Goal: Transaction & Acquisition: Book appointment/travel/reservation

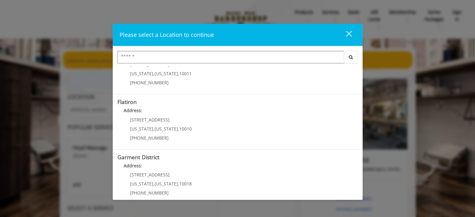
scroll to position [145, 0]
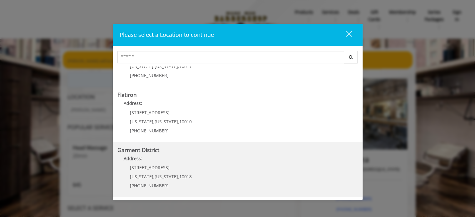
click at [138, 155] on b "Address:" at bounding box center [133, 158] width 18 height 6
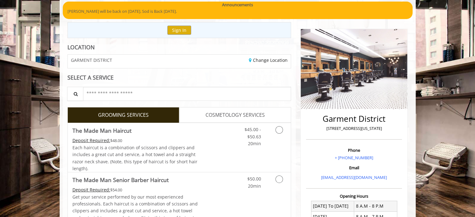
scroll to position [50, 0]
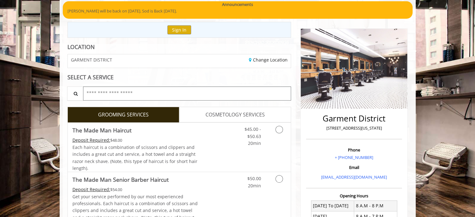
click at [135, 95] on input "text" at bounding box center [187, 93] width 208 height 14
click at [279, 127] on icon "Grooming services" at bounding box center [278, 129] width 7 height 7
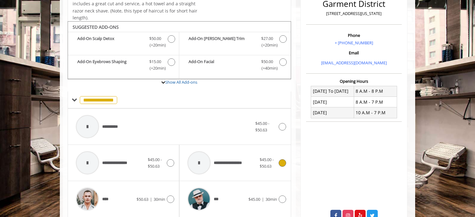
scroll to position [185, 0]
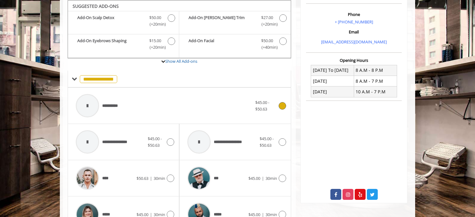
click at [90, 106] on div at bounding box center [87, 105] width 23 height 23
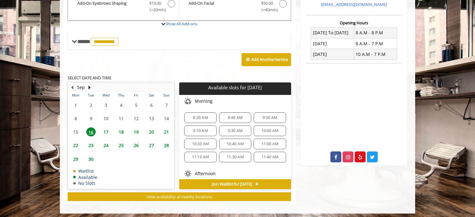
scroll to position [224, 0]
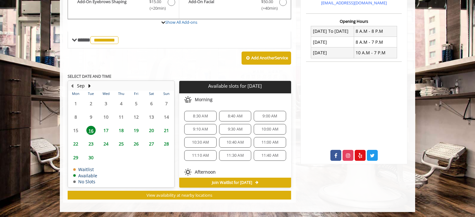
click at [202, 171] on span "Afternoon" at bounding box center [205, 171] width 21 height 5
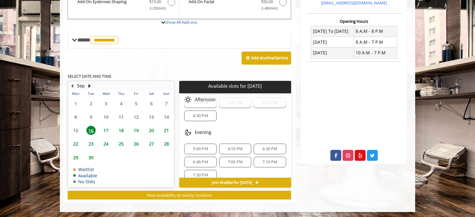
scroll to position [155, 0]
click at [231, 143] on span "6:10 PM" at bounding box center [235, 145] width 15 height 5
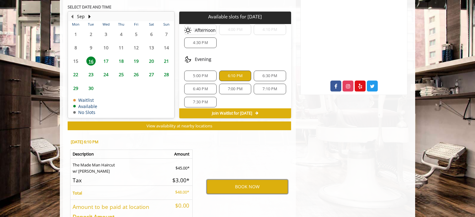
scroll to position [297, 0]
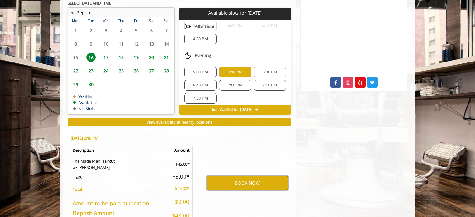
click at [247, 180] on button "BOOK NOW" at bounding box center [247, 183] width 81 height 14
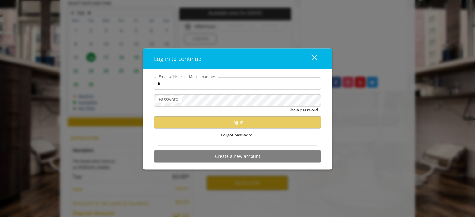
type input "**********"
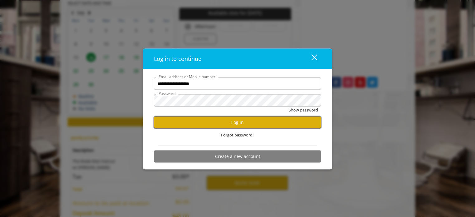
click at [236, 121] on button "Log in" at bounding box center [237, 122] width 167 height 12
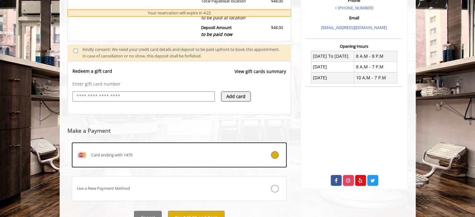
scroll to position [216, 0]
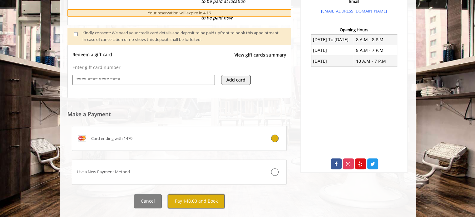
click at [184, 199] on button "Pay $48.00 and Book" at bounding box center [196, 201] width 56 height 14
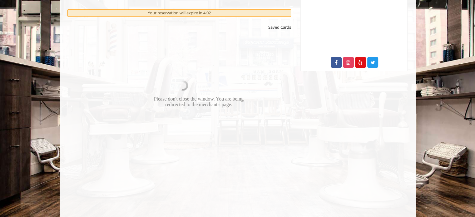
scroll to position [318, 0]
